Goal: Find specific page/section: Find specific page/section

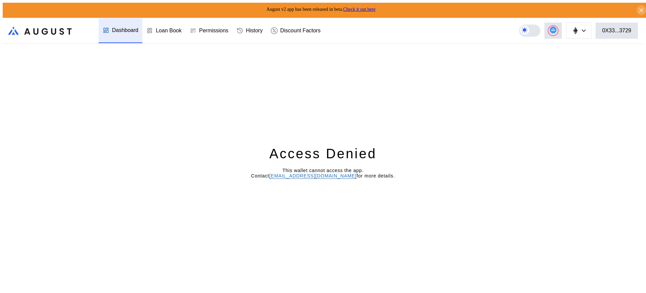
click at [168, 28] on div "Loan Book" at bounding box center [169, 31] width 26 height 6
click at [569, 57] on div "Access Denied This wallet cannot access the app. Contact operations@augustdigit…" at bounding box center [323, 170] width 641 height 252
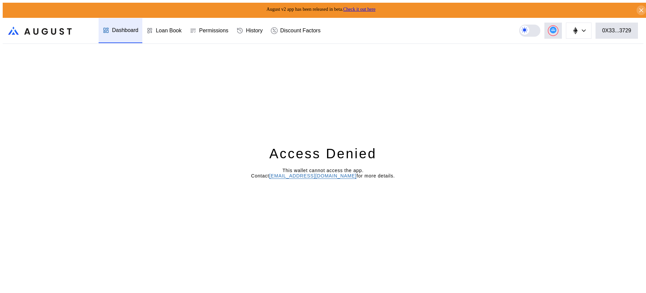
click at [569, 57] on div "Access Denied This wallet cannot access the app. Contact operations@augustdigit…" at bounding box center [323, 170] width 641 height 252
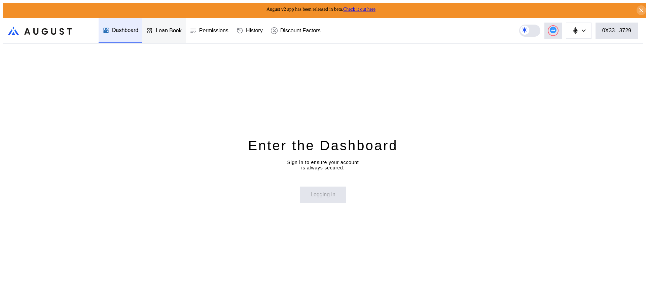
click at [168, 28] on div "Loan Book" at bounding box center [169, 31] width 26 height 6
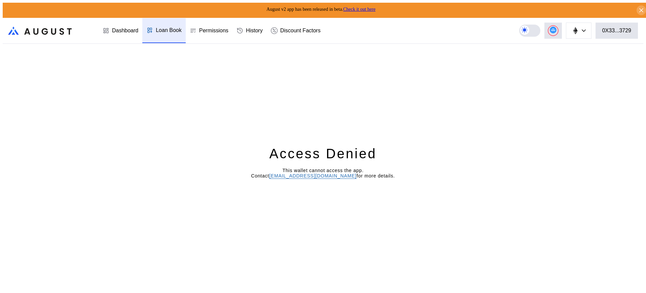
click at [168, 27] on div "Loan Book" at bounding box center [169, 30] width 26 height 6
click at [168, 28] on div "Loan Book" at bounding box center [169, 31] width 26 height 6
click at [168, 27] on div "Loan Book" at bounding box center [169, 30] width 26 height 6
